Goal: Check status: Check status

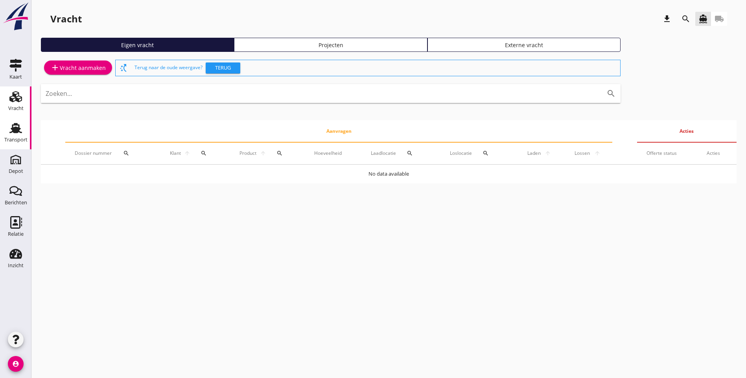
click at [23, 135] on div "Transport" at bounding box center [15, 139] width 23 height 11
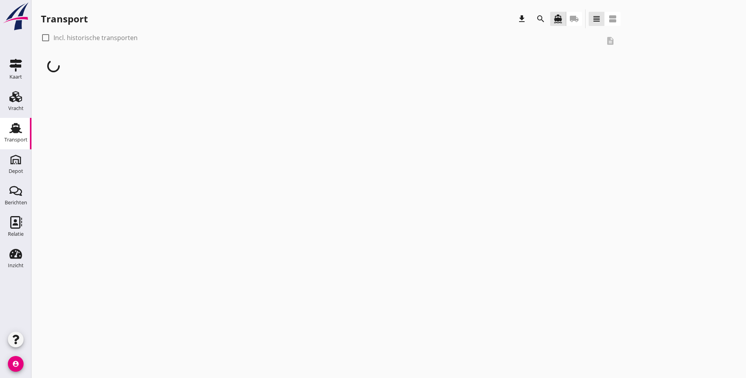
click at [43, 39] on div at bounding box center [45, 37] width 13 height 13
checkbox input "true"
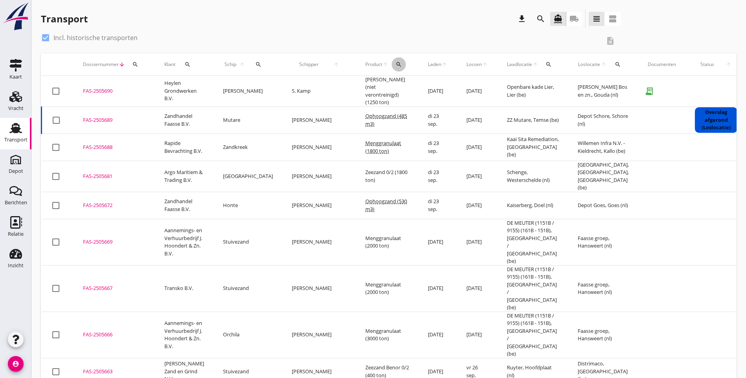
click at [392, 64] on div "search" at bounding box center [399, 64] width 14 height 6
click at [370, 88] on input "Zoeken op product..." at bounding box center [396, 87] width 82 height 13
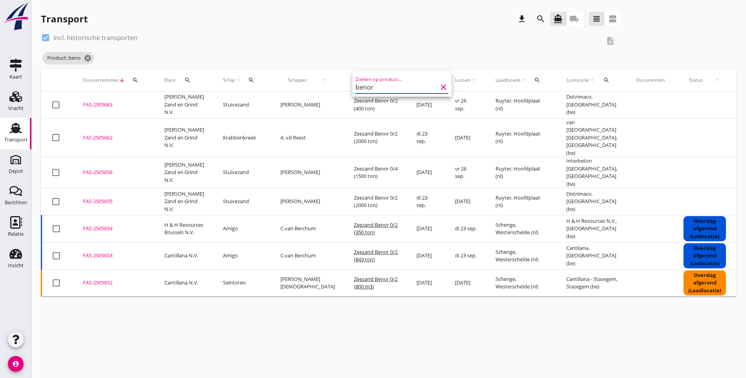
type input "benor"
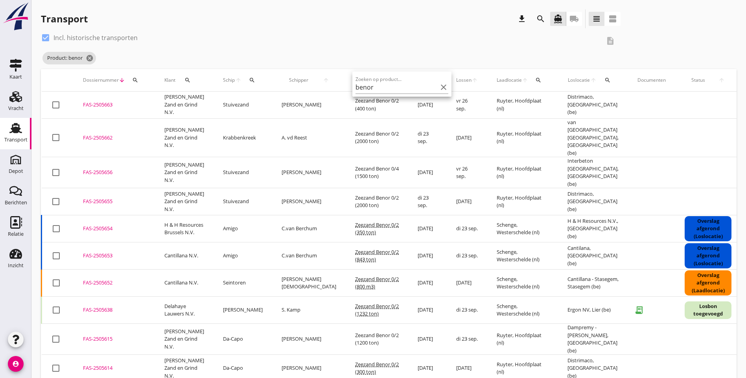
click at [535, 55] on div "check_box Incl. historische transporten description Product: benor cancel" at bounding box center [388, 50] width 695 height 38
click at [90, 59] on icon "cancel" at bounding box center [90, 58] width 8 height 8
